Goal: Information Seeking & Learning: Understand process/instructions

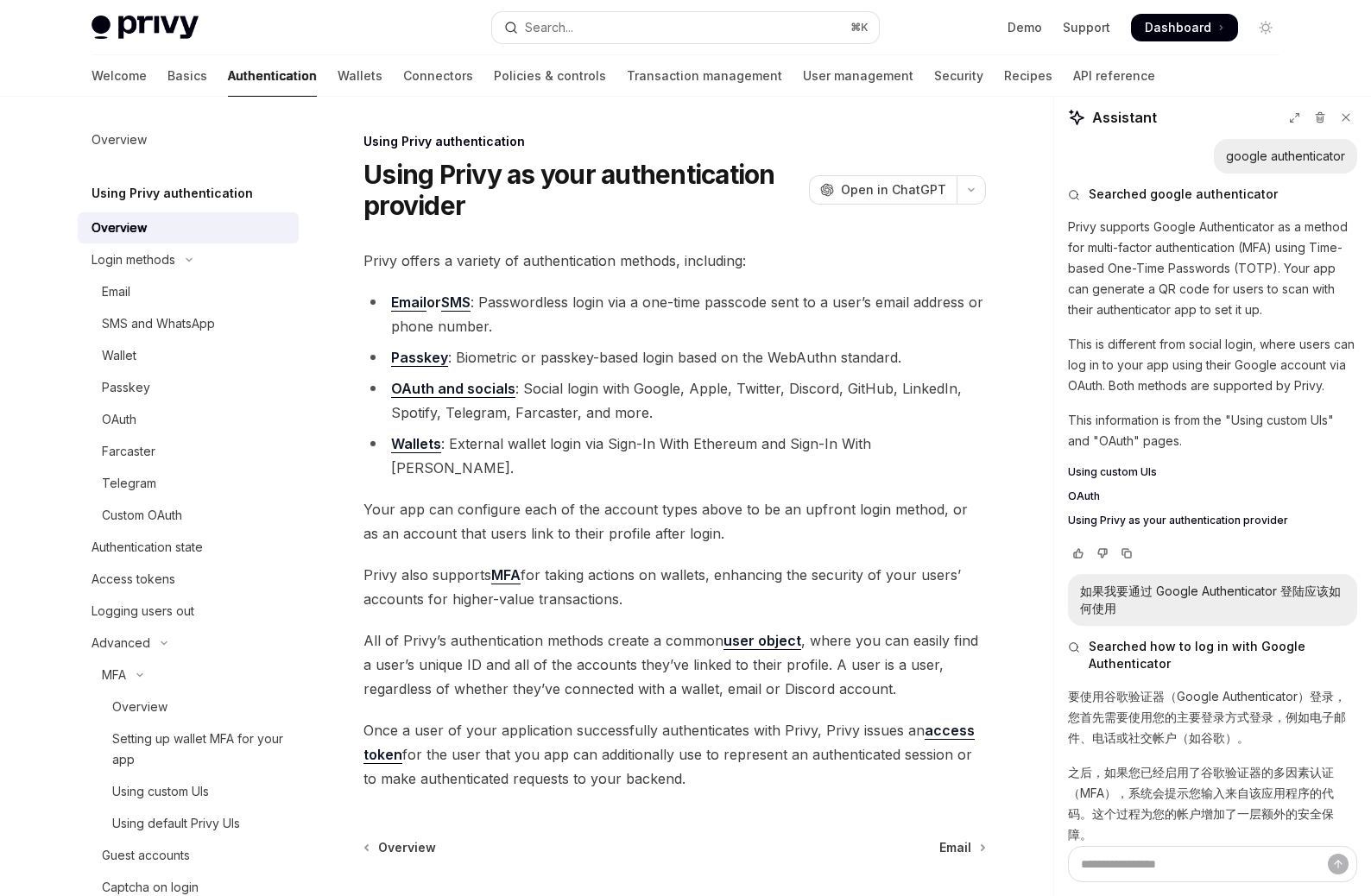
scroll to position [142, 0]
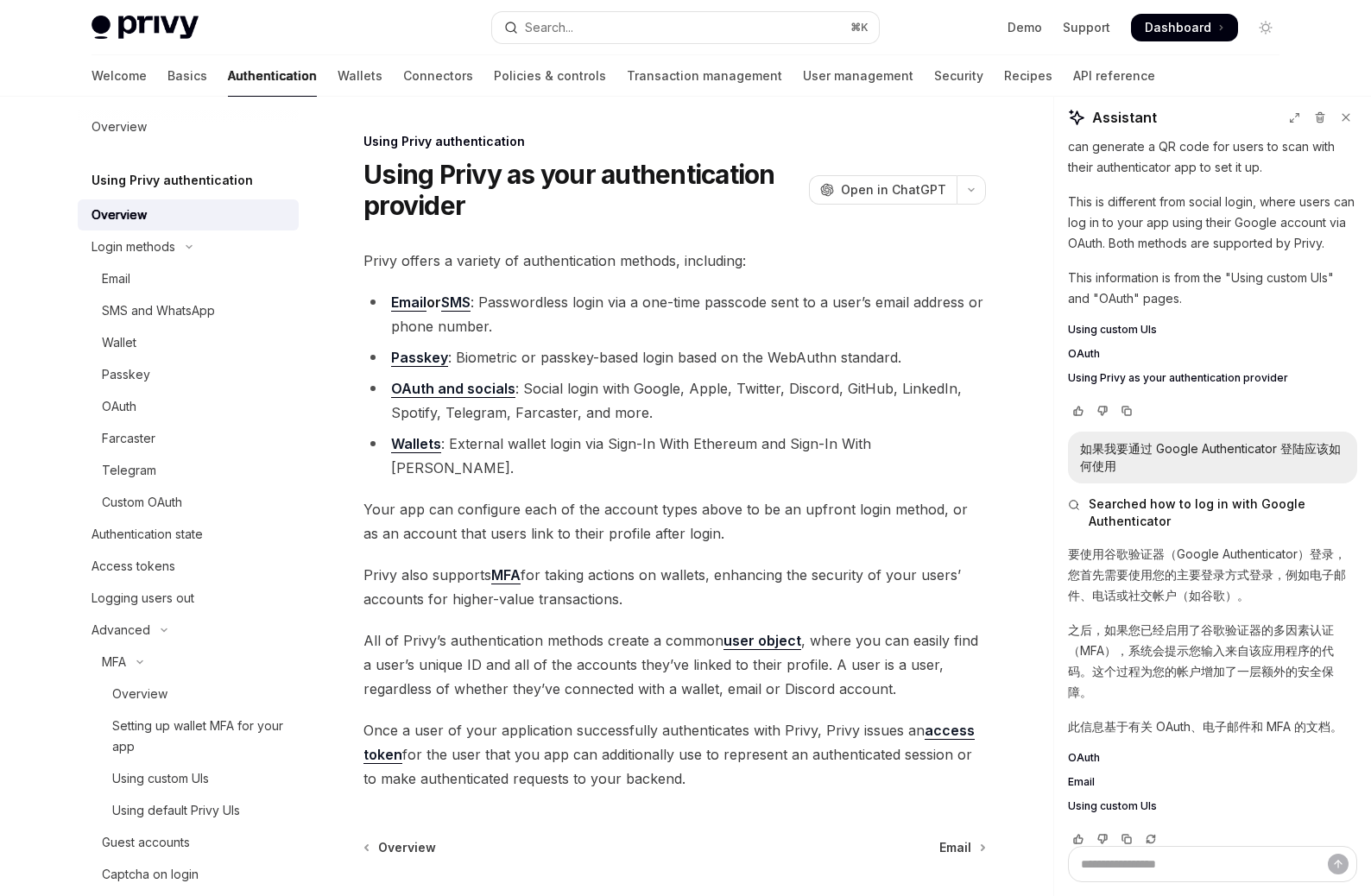
click at [388, 165] on h1 "Using Privy as your authentication provider" at bounding box center [582, 189] width 439 height 62
click at [454, 158] on div "Using Privy authentication Using Privy as your authentication provider OpenAI O…" at bounding box center [674, 177] width 622 height 88
click at [462, 177] on h1 "Using Privy as your authentication provider" at bounding box center [582, 189] width 439 height 62
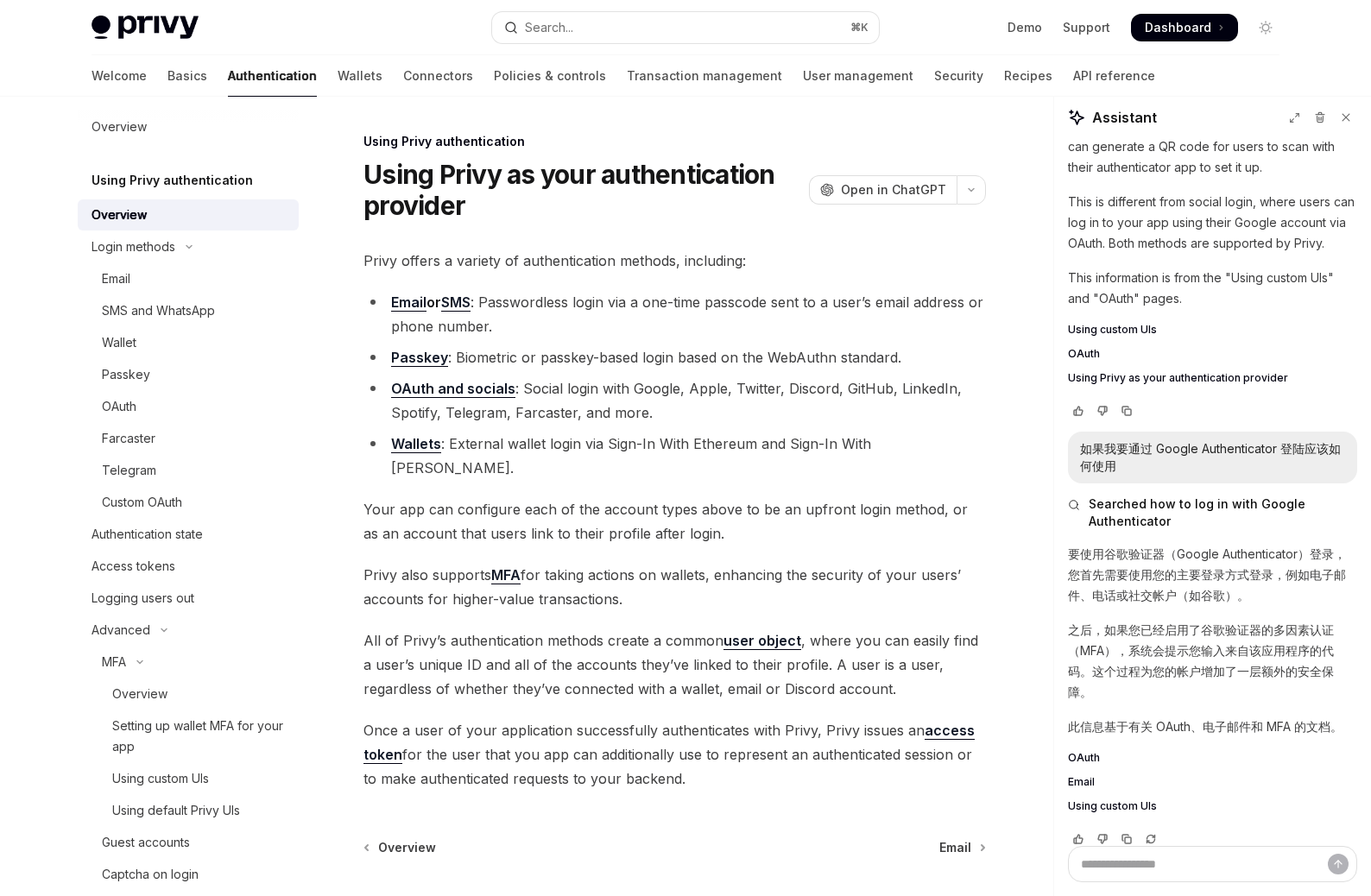
click at [462, 177] on h1 "Using Privy as your authentication provider" at bounding box center [582, 189] width 439 height 62
click at [425, 211] on h1 "Using Privy as your authentication provider" at bounding box center [582, 189] width 439 height 62
click at [428, 255] on span "Privy offers a variety of authentication methods, including:" at bounding box center [674, 260] width 622 height 24
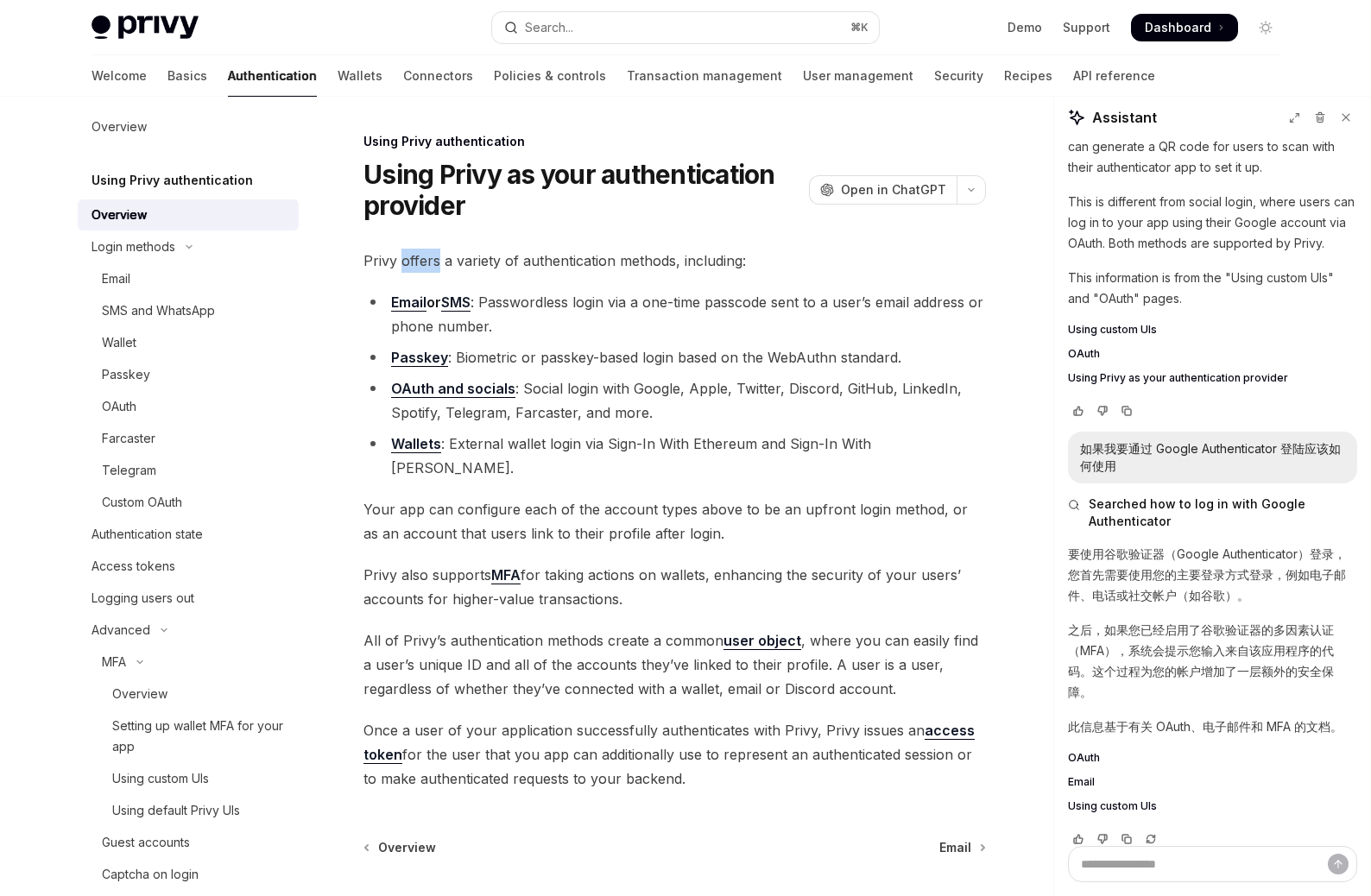
click at [479, 264] on span "Privy offers a variety of authentication methods, including:" at bounding box center [674, 260] width 622 height 24
click at [1047, 249] on div "Using Privy authentication Using Privy as your authentication provider OpenAI O…" at bounding box center [685, 583] width 1215 height 972
